Goal: Information Seeking & Learning: Learn about a topic

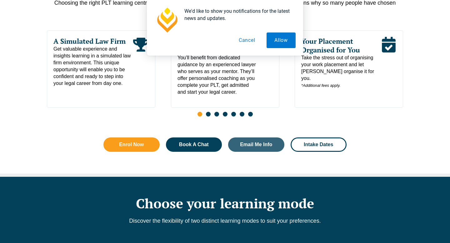
scroll to position [360, 0]
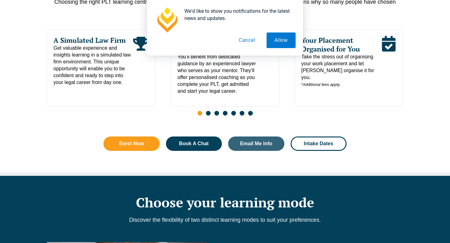
click at [253, 41] on button "Cancel" at bounding box center [247, 40] width 32 height 16
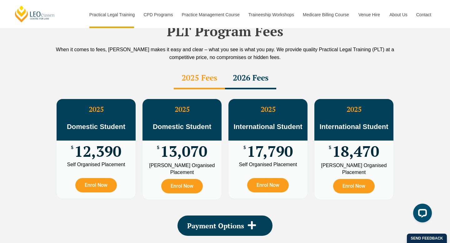
scroll to position [1091, 0]
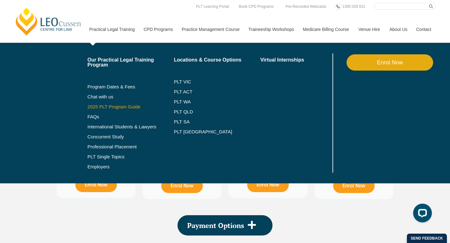
click at [103, 108] on link "2025 PLT Program Guide" at bounding box center [122, 106] width 71 height 5
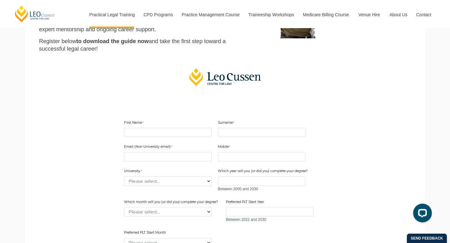
scroll to position [177, 0]
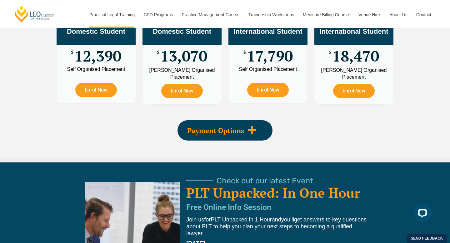
click at [236, 127] on span "Payment Options" at bounding box center [215, 130] width 57 height 7
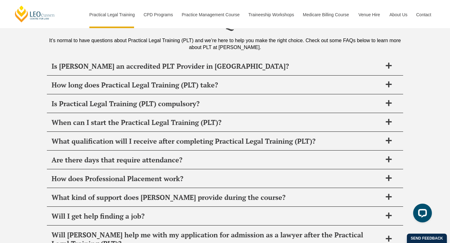
scroll to position [3191, 0]
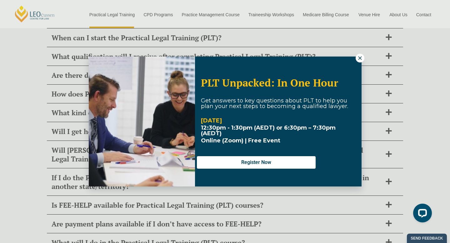
click at [441, 105] on div "PLT Unpacked: In One Hour Get answers to key questions about PLT to help you pl…" at bounding box center [225, 121] width 450 height 243
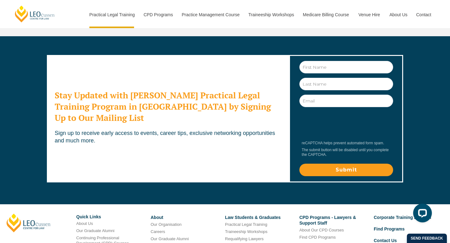
scroll to position [3578, 0]
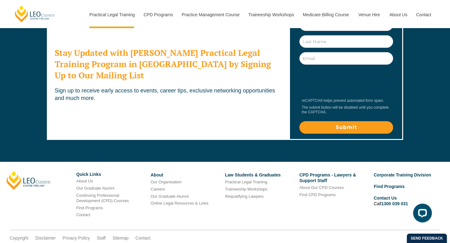
click at [257, 180] on link "Practical Legal Training" at bounding box center [246, 182] width 42 height 5
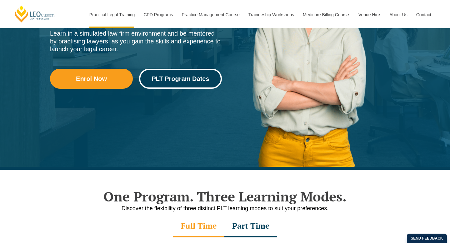
click at [183, 85] on link "PLT Program Dates" at bounding box center [180, 79] width 83 height 20
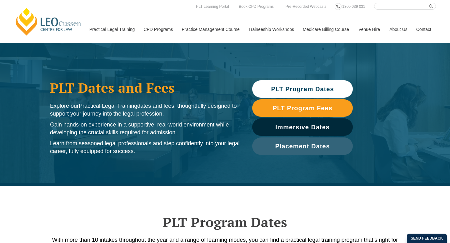
click at [313, 85] on link "PLT Program Dates" at bounding box center [302, 88] width 101 height 17
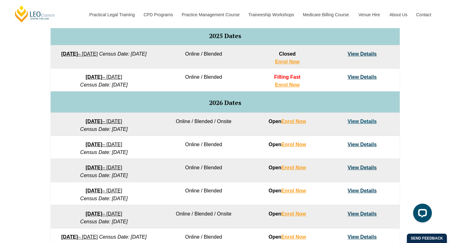
scroll to position [329, 0]
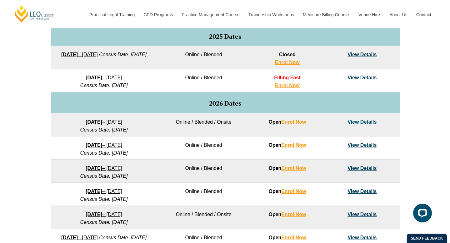
click at [361, 123] on link "View Details" at bounding box center [361, 121] width 29 height 5
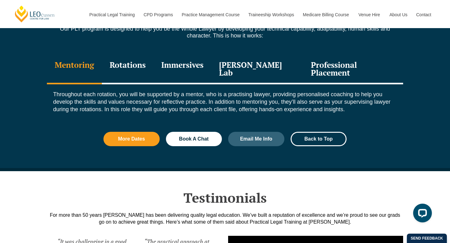
scroll to position [719, 0]
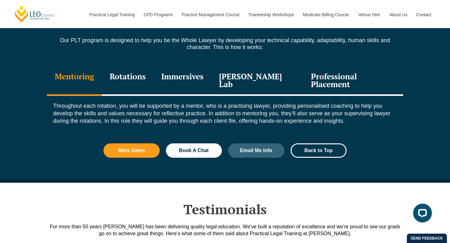
click at [325, 79] on div "Professional Placement" at bounding box center [353, 81] width 100 height 30
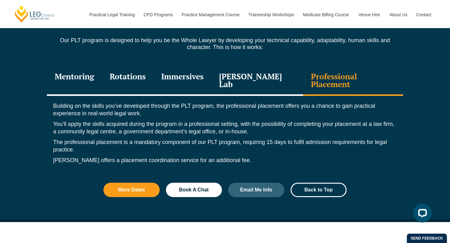
click at [253, 80] on div "Leo Justice Lab" at bounding box center [257, 81] width 92 height 30
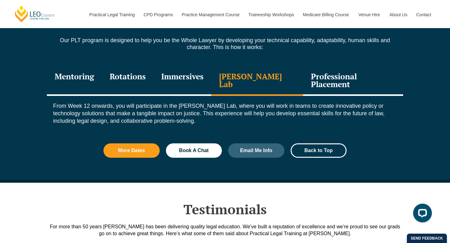
click at [185, 82] on div "Immersives" at bounding box center [182, 81] width 58 height 30
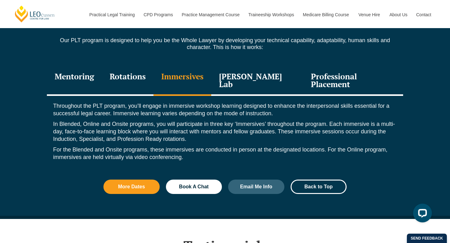
click at [122, 83] on div "Rotations" at bounding box center [128, 81] width 52 height 30
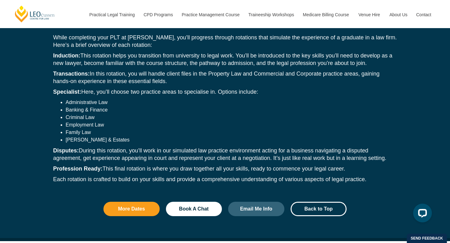
scroll to position [792, 0]
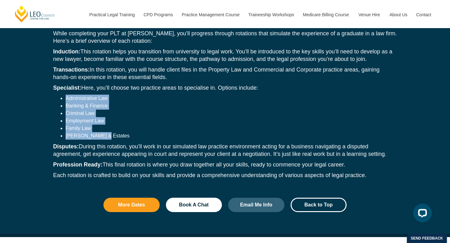
drag, startPoint x: 102, startPoint y: 129, endPoint x: 66, endPoint y: 86, distance: 56.1
click at [66, 86] on div "While completing your PLT at Leo Cussen, you’ll progress through rotations that…" at bounding box center [225, 105] width 356 height 165
click at [66, 95] on li "Administrative Law" at bounding box center [231, 98] width 331 height 7
drag, startPoint x: 66, startPoint y: 91, endPoint x: 105, endPoint y: 127, distance: 53.2
click at [105, 127] on ul "Administrative Law Banking & Finance Criminal Law Employment Law Family Law Wil…" at bounding box center [224, 117] width 343 height 45
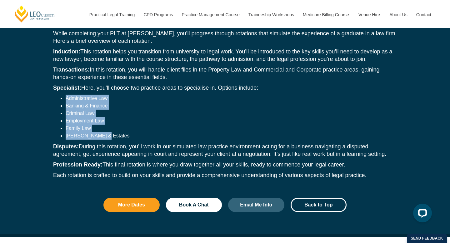
click at [90, 132] on li "Wills & Estates" at bounding box center [231, 135] width 331 height 7
drag, startPoint x: 66, startPoint y: 120, endPoint x: 107, endPoint y: 126, distance: 41.3
click at [108, 126] on ul "Administrative Law Banking & Finance Criminal Law Employment Law Family Law Wil…" at bounding box center [224, 117] width 343 height 45
click at [66, 95] on li "Administrative Law" at bounding box center [231, 98] width 331 height 7
drag, startPoint x: 65, startPoint y: 90, endPoint x: 115, endPoint y: 127, distance: 62.1
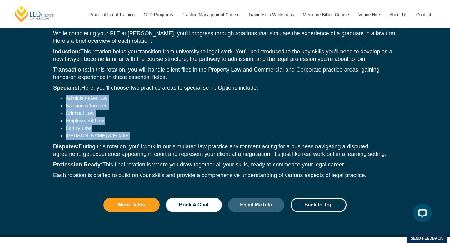
click at [115, 127] on ul "Administrative Law Banking & Finance Criminal Law Employment Law Family Law Wil…" at bounding box center [224, 117] width 343 height 45
click at [66, 95] on li "Administrative Law" at bounding box center [231, 98] width 331 height 7
drag, startPoint x: 62, startPoint y: 89, endPoint x: 110, endPoint y: 128, distance: 61.6
click at [110, 129] on ul "Administrative Law Banking & Finance Criminal Law Employment Law Family Law Wil…" at bounding box center [224, 117] width 343 height 45
click at [66, 110] on li "Criminal Law" at bounding box center [231, 113] width 331 height 7
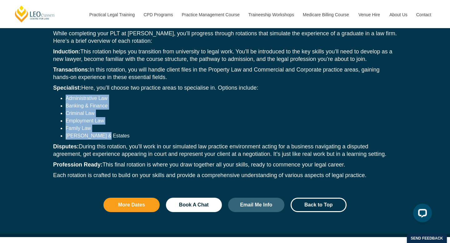
drag, startPoint x: 65, startPoint y: 89, endPoint x: 115, endPoint y: 126, distance: 62.0
click at [115, 126] on ul "Administrative Law Banking & Finance Criminal Law Employment Law Family Law Wil…" at bounding box center [224, 117] width 343 height 45
click at [115, 132] on li "Wills & Estates" at bounding box center [231, 135] width 331 height 7
drag, startPoint x: 63, startPoint y: 91, endPoint x: 106, endPoint y: 125, distance: 55.3
click at [106, 125] on ul "Administrative Law Banking & Finance Criminal Law Employment Law Family Law Wil…" at bounding box center [224, 117] width 343 height 45
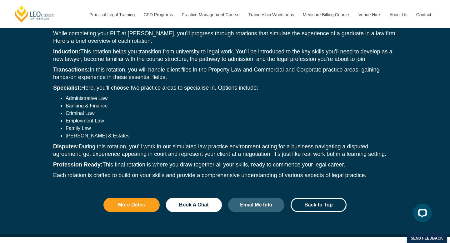
click at [66, 95] on li "Administrative Law" at bounding box center [231, 98] width 331 height 7
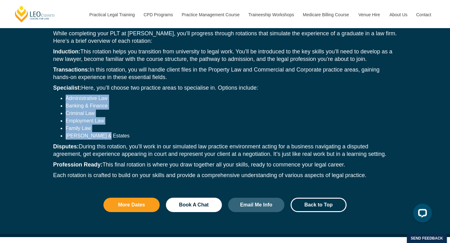
drag, startPoint x: 65, startPoint y: 89, endPoint x: 119, endPoint y: 129, distance: 67.2
click at [120, 129] on ul "Administrative Law Banking & Finance Criminal Law Employment Law Family Law Wil…" at bounding box center [224, 117] width 343 height 45
click at [119, 132] on li "Wills & Estates" at bounding box center [231, 135] width 331 height 7
drag, startPoint x: 66, startPoint y: 89, endPoint x: 112, endPoint y: 130, distance: 62.6
click at [112, 130] on ul "Administrative Law Banking & Finance Criminal Law Employment Law Family Law Wil…" at bounding box center [224, 117] width 343 height 45
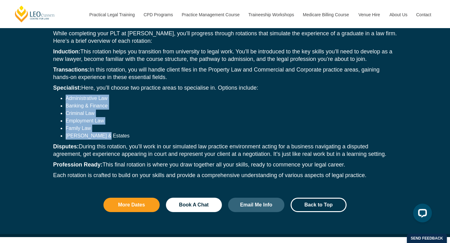
click at [66, 95] on li "Administrative Law" at bounding box center [231, 98] width 331 height 7
drag, startPoint x: 66, startPoint y: 89, endPoint x: 101, endPoint y: 126, distance: 51.9
click at [101, 126] on ul "Administrative Law Banking & Finance Criminal Law Employment Law Family Law Wil…" at bounding box center [224, 117] width 343 height 45
click at [66, 95] on li "Administrative Law" at bounding box center [231, 98] width 331 height 7
drag, startPoint x: 66, startPoint y: 90, endPoint x: 105, endPoint y: 125, distance: 52.6
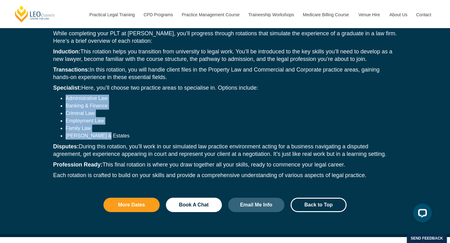
click at [105, 125] on ul "Administrative Law Banking & Finance Criminal Law Employment Law Family Law Wil…" at bounding box center [224, 117] width 343 height 45
click at [94, 110] on li "Criminal Law" at bounding box center [231, 113] width 331 height 7
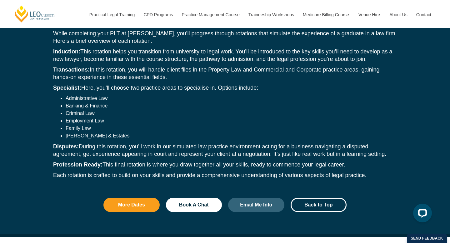
click at [116, 66] on p "Transactions: In this rotation, you will handle client files in the Property La…" at bounding box center [224, 73] width 343 height 15
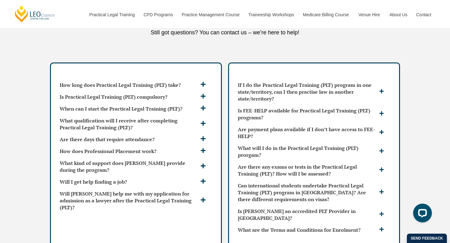
scroll to position [1793, 0]
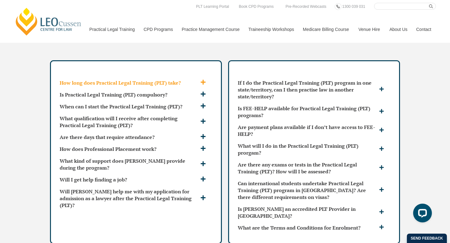
click at [202, 79] on icon at bounding box center [203, 82] width 6 height 6
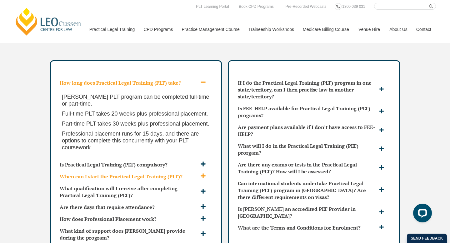
click at [199, 173] on span at bounding box center [204, 176] width 10 height 7
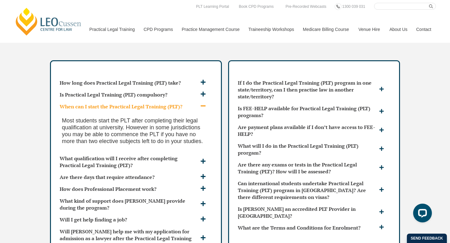
click at [30, 139] on div "How long does Practical Legal Training (PLT) take? Leo Cussen’s PLT program can…" at bounding box center [225, 160] width 450 height 207
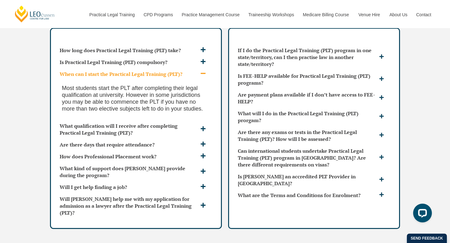
scroll to position [1825, 0]
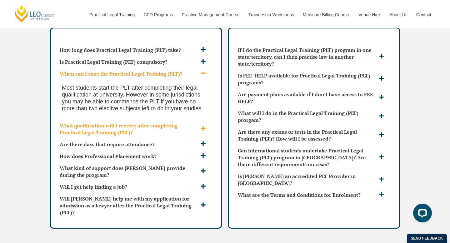
click at [100, 122] on h3 "What qualification will I receive after completing Practical Legal Training (PL…" at bounding box center [129, 129] width 139 height 14
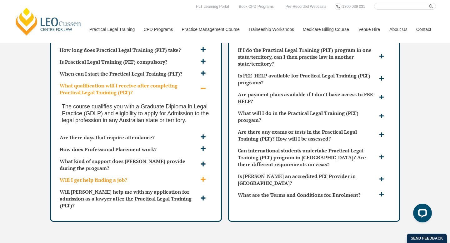
click at [122, 176] on h3 "Will I get help finding a job?" at bounding box center [129, 179] width 139 height 7
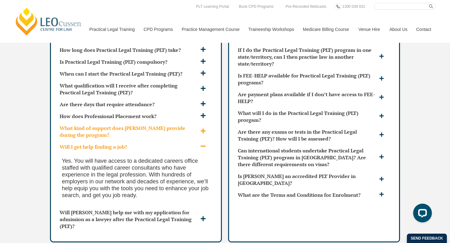
click at [151, 125] on h3 "What kind of support does Leo Cussen provide during the program?" at bounding box center [129, 132] width 139 height 14
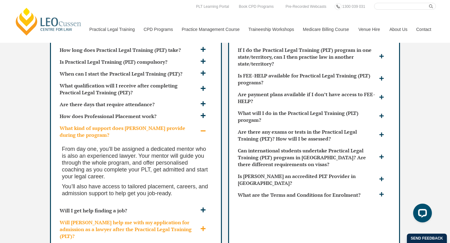
click at [162, 222] on h3 "Will Leo Cussen help me with my application for admission as a lawyer after the…" at bounding box center [129, 229] width 139 height 21
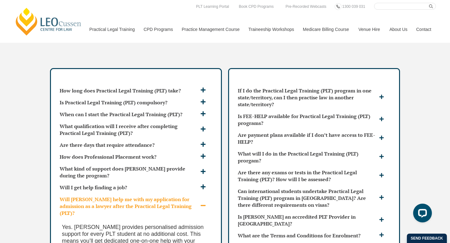
scroll to position [1781, 0]
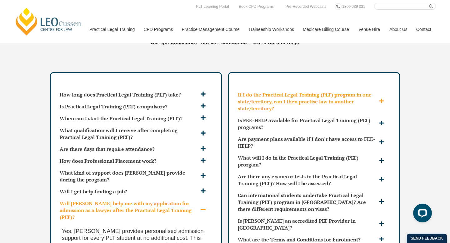
click at [278, 91] on h3 "If I do the Practical Legal Training (PLT) program in one state/territory, can …" at bounding box center [308, 101] width 140 height 21
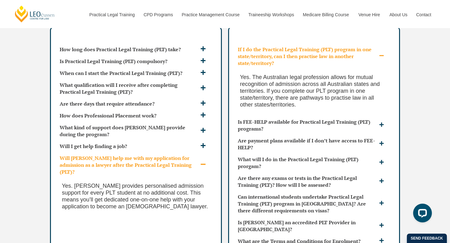
scroll to position [1800, 0]
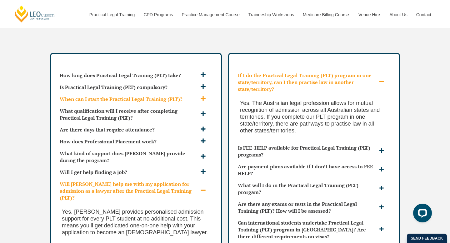
click at [182, 96] on h3 "When can I start the Practical Legal Training (PLT)?" at bounding box center [129, 99] width 139 height 7
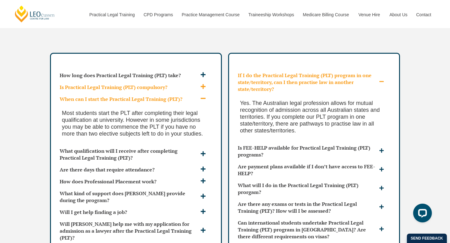
click at [182, 81] on div "Is Practical Legal Training (PLT) compulsory?" at bounding box center [135, 87] width 157 height 12
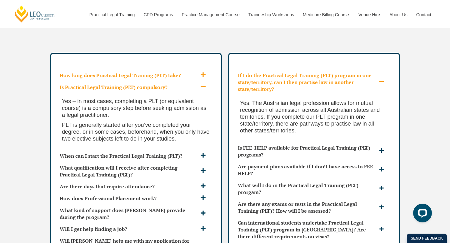
click at [194, 69] on div "How long does Practical Legal Training (PLT) take?" at bounding box center [135, 75] width 157 height 12
